Goal: Task Accomplishment & Management: Manage account settings

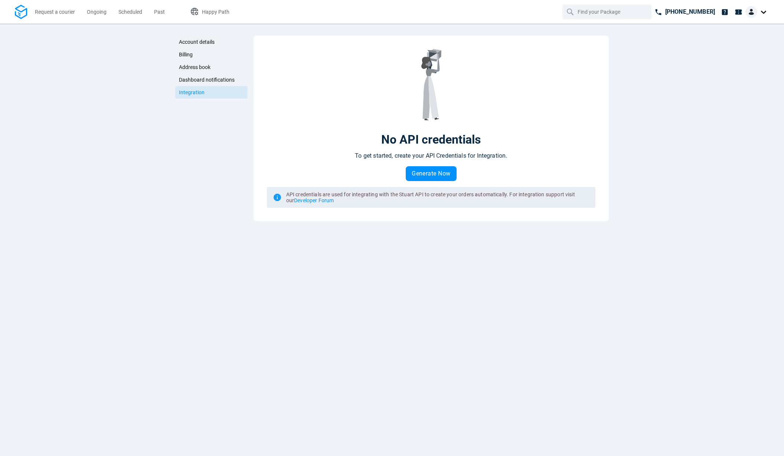
click at [771, 14] on nav "Request a courier Ongoing Scheduled Past Happy Path [PHONE_NUMBER]" at bounding box center [392, 12] width 784 height 24
click at [757, 14] on div at bounding box center [757, 12] width 24 height 12
click at [737, 77] on button "Log out" at bounding box center [740, 72] width 56 height 12
